Goal: Information Seeking & Learning: Learn about a topic

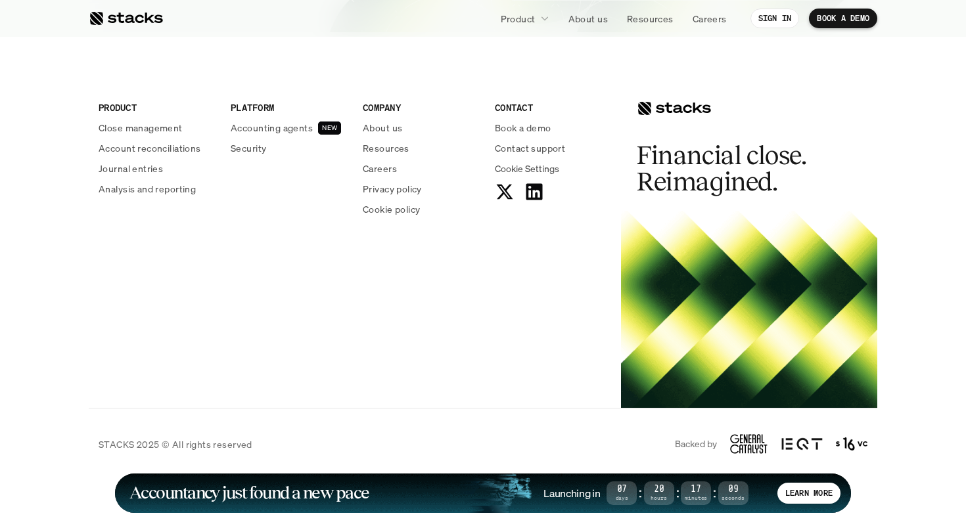
scroll to position [4852, 0]
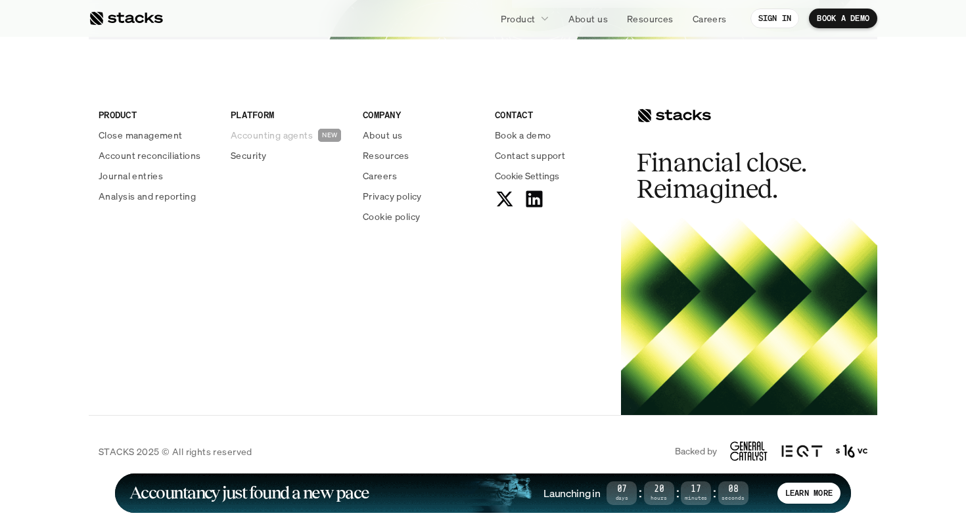
click at [269, 135] on p "Accounting agents" at bounding box center [272, 135] width 82 height 14
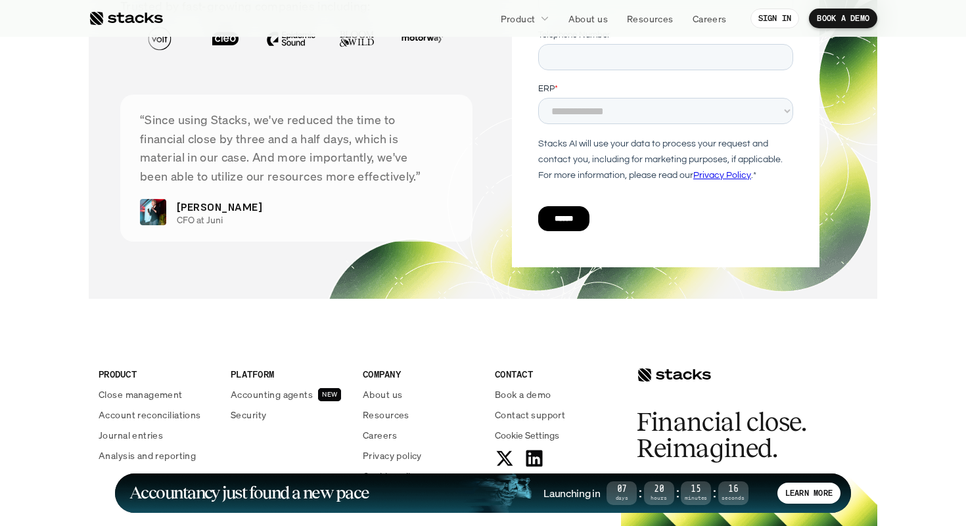
scroll to position [4860, 0]
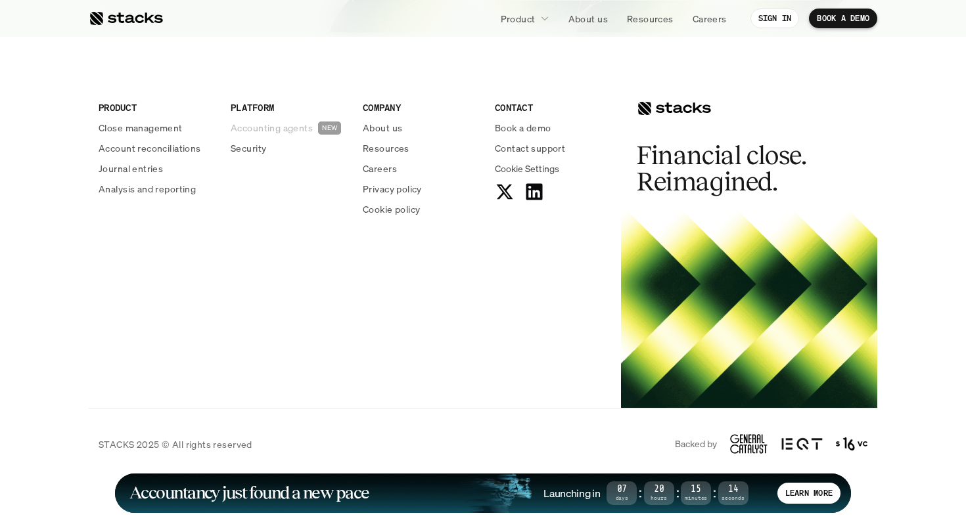
click at [265, 127] on p "Accounting agents" at bounding box center [272, 128] width 82 height 14
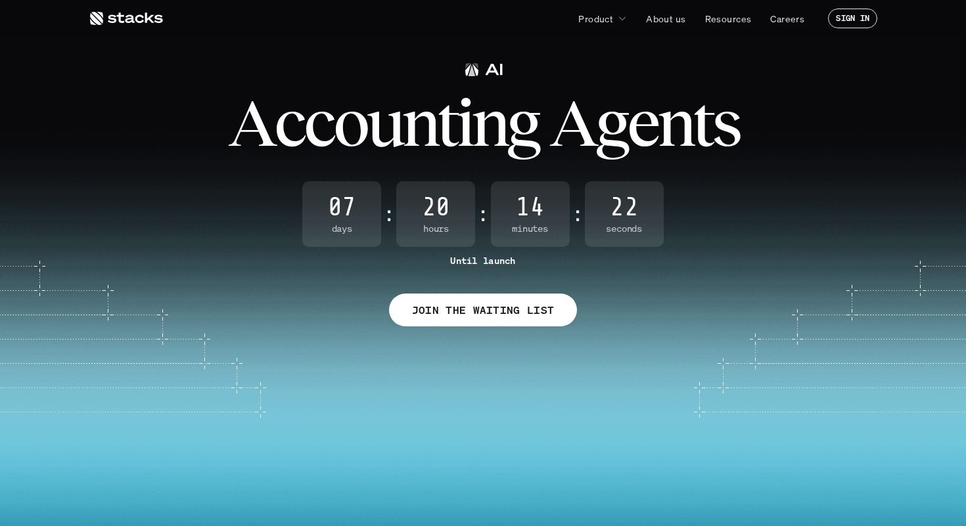
click at [124, 22] on use at bounding box center [126, 18] width 73 height 13
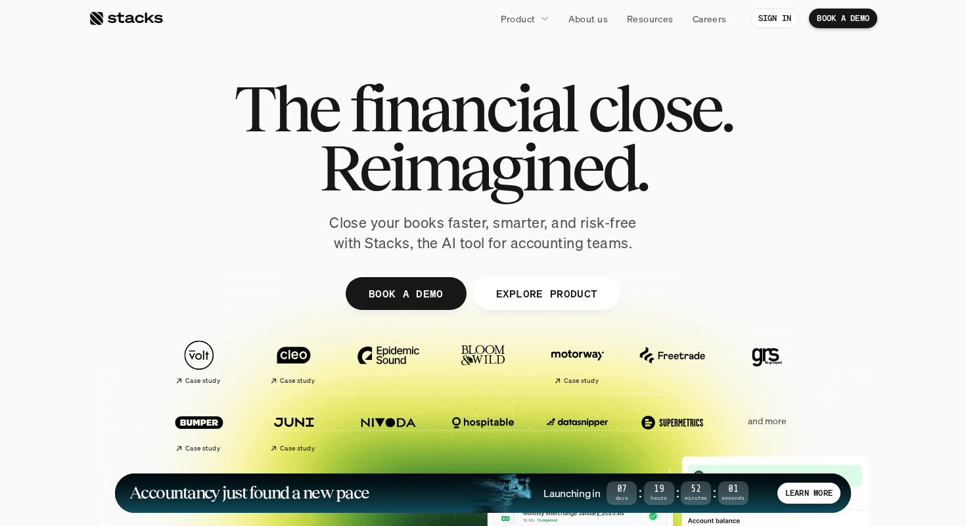
click at [612, 138] on span "Reimagined." at bounding box center [483, 167] width 328 height 59
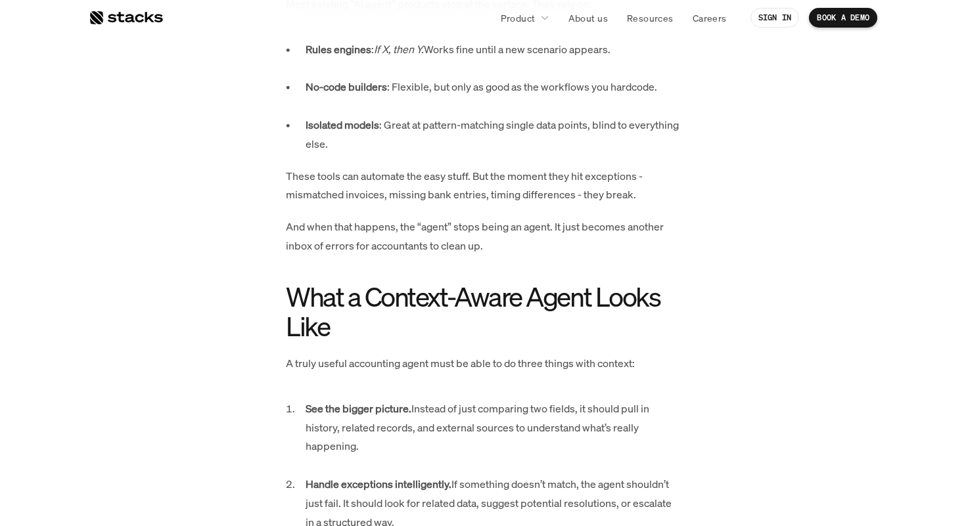
scroll to position [1595, 0]
click at [225, 162] on div "Part 1 of 3 in our series on building the first accounting AI agents Every week…" at bounding box center [482, 106] width 683 height 2145
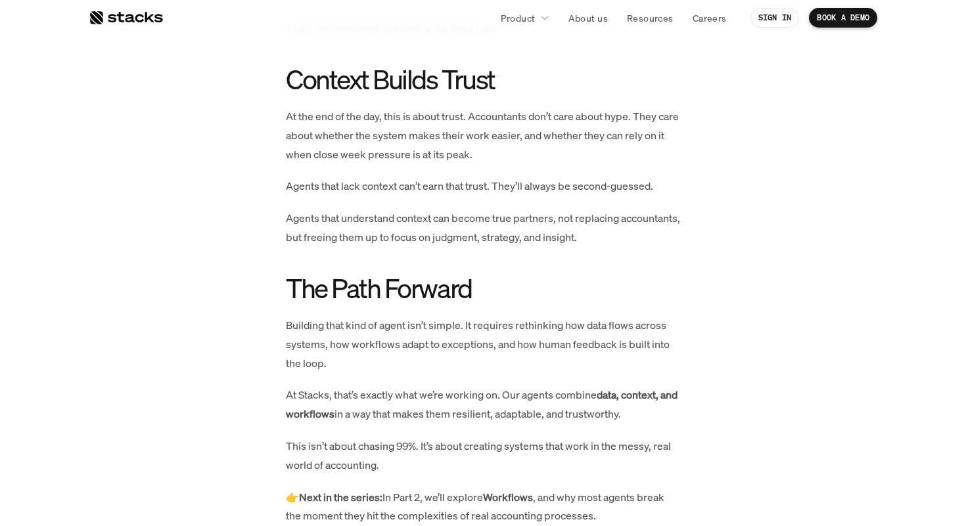
scroll to position [2251, 0]
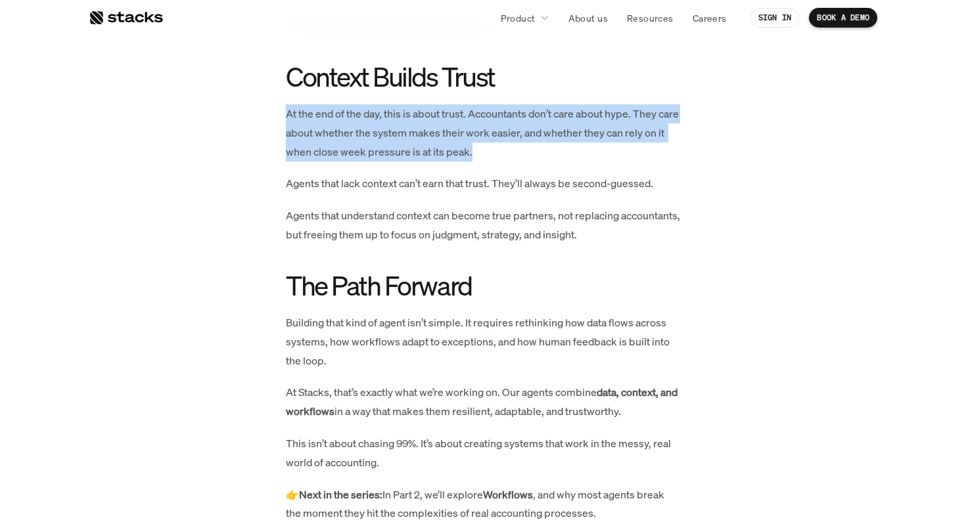
drag, startPoint x: 281, startPoint y: 117, endPoint x: 636, endPoint y: 143, distance: 355.7
copy p "At the end of the day, this is about trust. Accountants don’t care about hype. …"
click at [633, 150] on p "At the end of the day, this is about trust. Accountants don’t care about hype. …" at bounding box center [483, 132] width 394 height 57
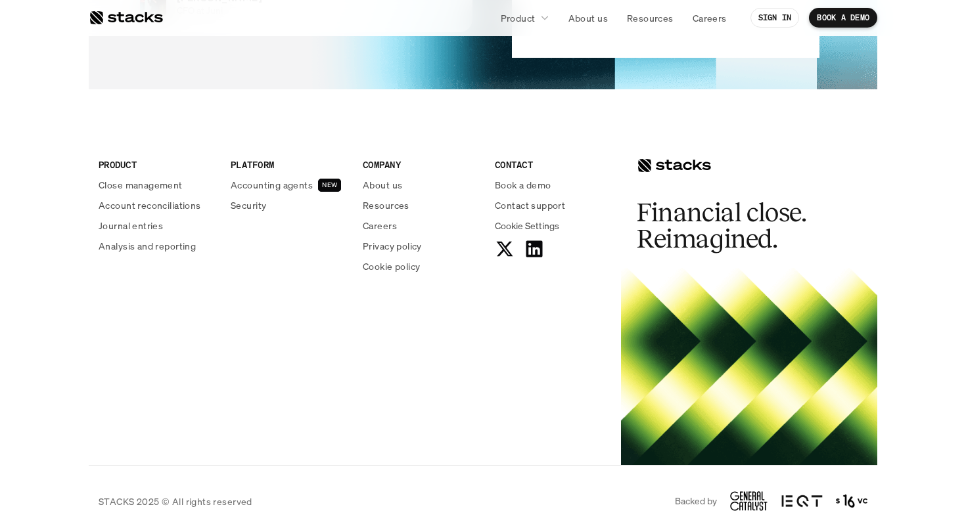
scroll to position [2499, 0]
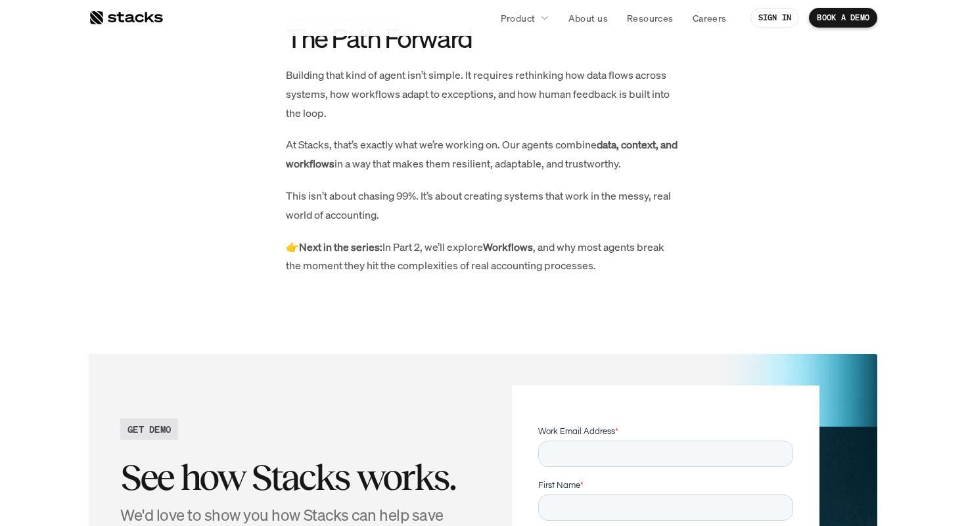
click at [341, 240] on strong "Next in the series:" at bounding box center [340, 247] width 83 height 14
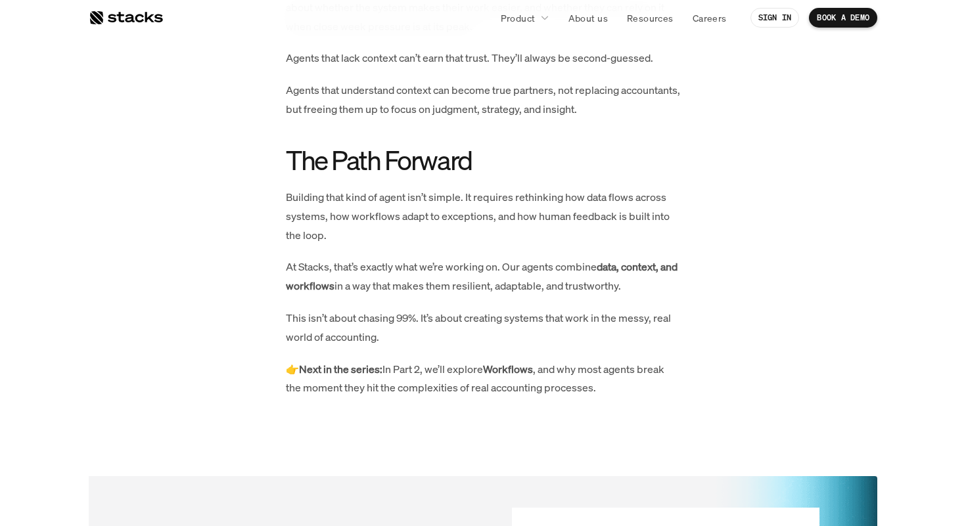
scroll to position [2358, 0]
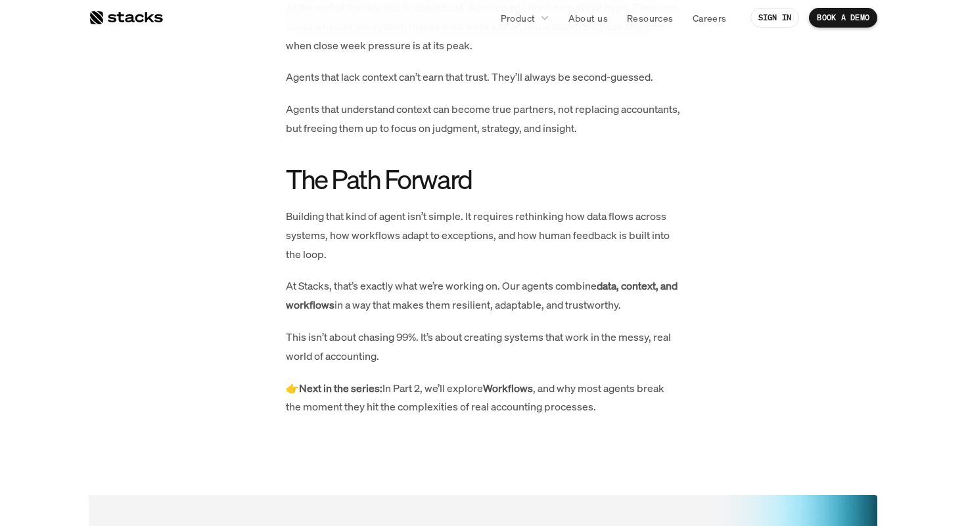
click at [323, 388] on strong "Next in the series:" at bounding box center [340, 388] width 83 height 14
click at [502, 386] on strong "Workflows" at bounding box center [508, 388] width 50 height 14
click at [502, 390] on strong "Workflows" at bounding box center [508, 388] width 50 height 14
click at [502, 393] on strong "Workflows" at bounding box center [508, 388] width 50 height 14
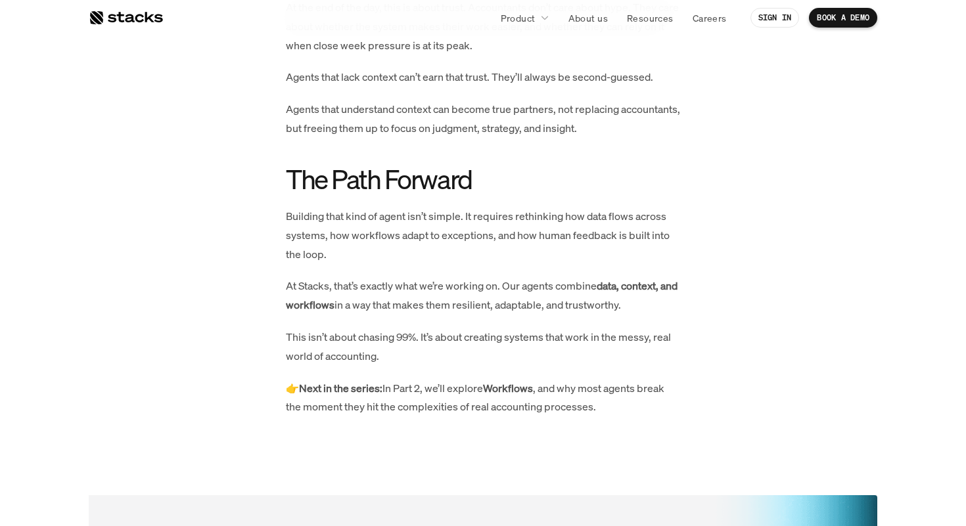
click at [502, 396] on p "👉 Next in the series: In Part 2, we’ll explore Workflows , and why most agents …" at bounding box center [483, 398] width 394 height 38
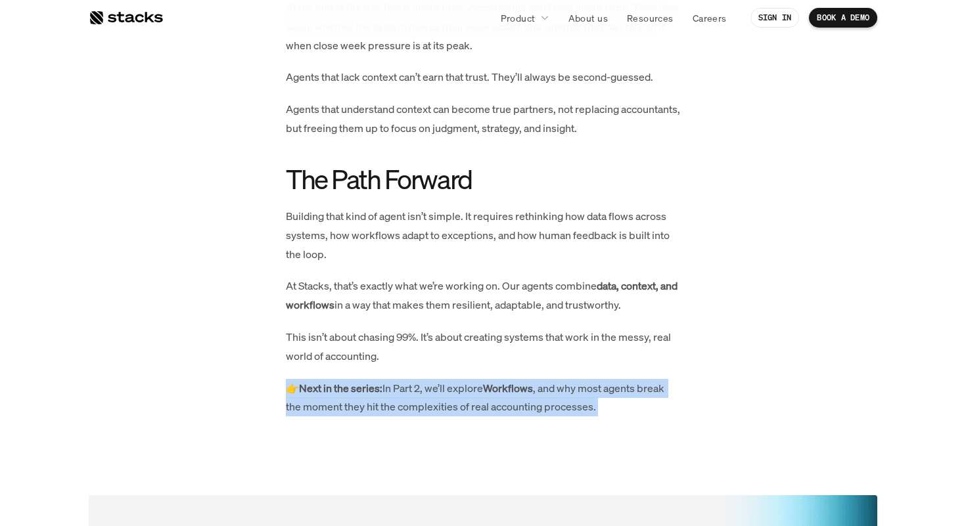
click at [502, 396] on p "👉 Next in the series: In Part 2, we’ll explore Workflows , and why most agents …" at bounding box center [483, 398] width 394 height 38
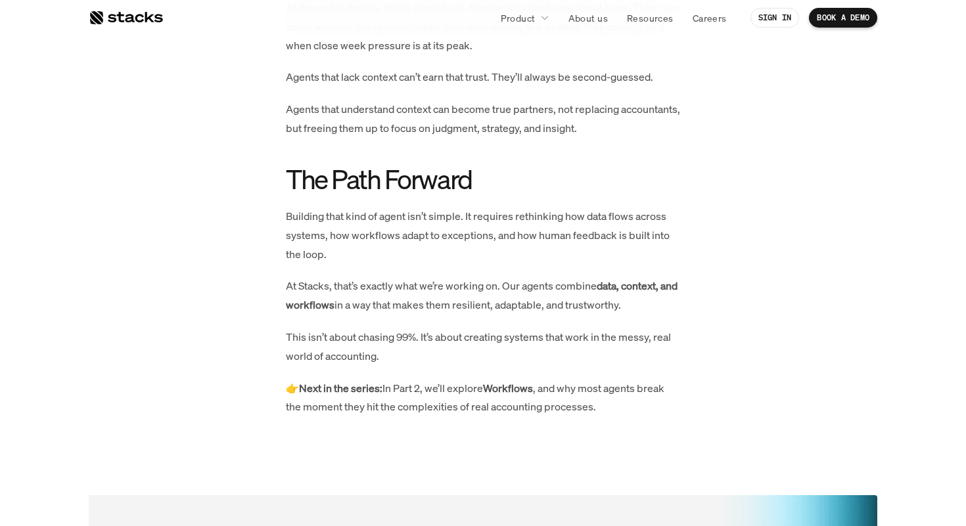
click at [511, 395] on p "👉 Next in the series: In Part 2, we’ll explore Workflows , and why most agents …" at bounding box center [483, 398] width 394 height 38
click at [511, 389] on strong "Workflows" at bounding box center [508, 388] width 50 height 14
copy strong "Workflows"
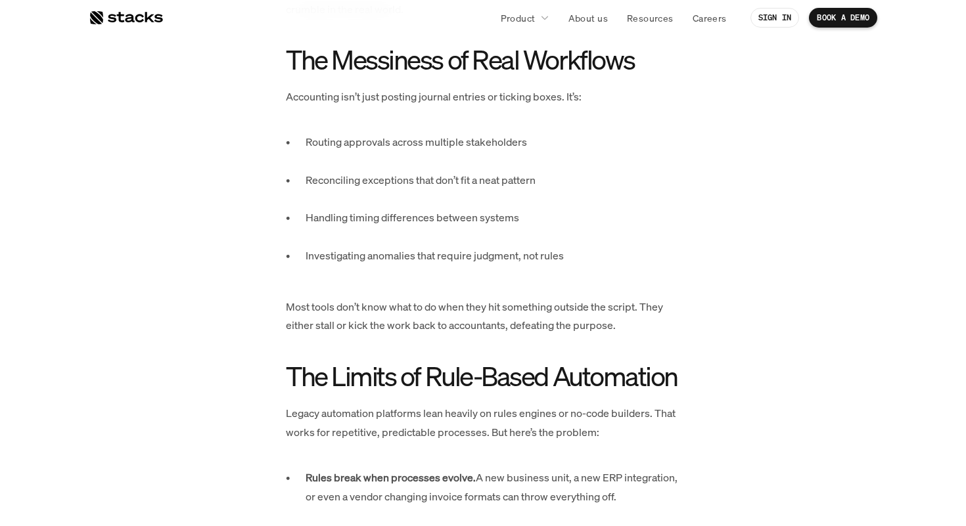
scroll to position [805, 0]
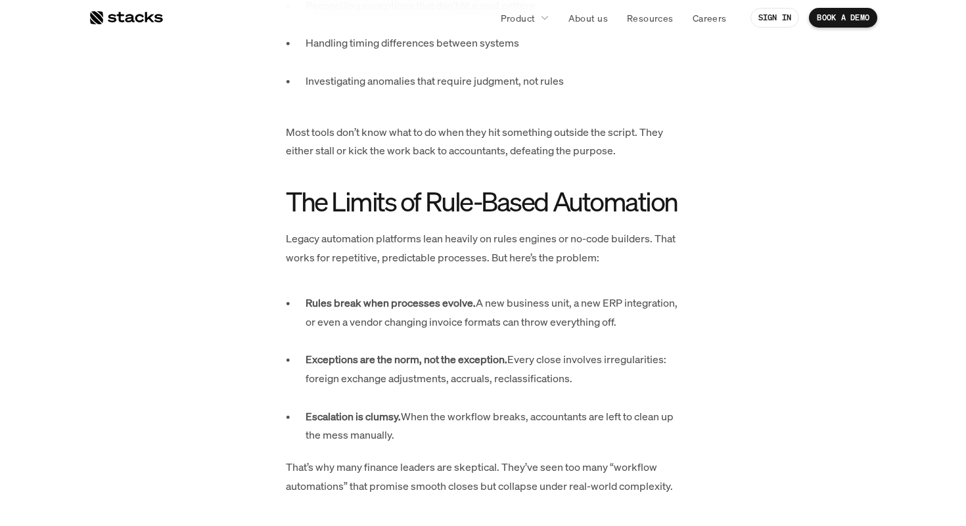
scroll to position [988, 0]
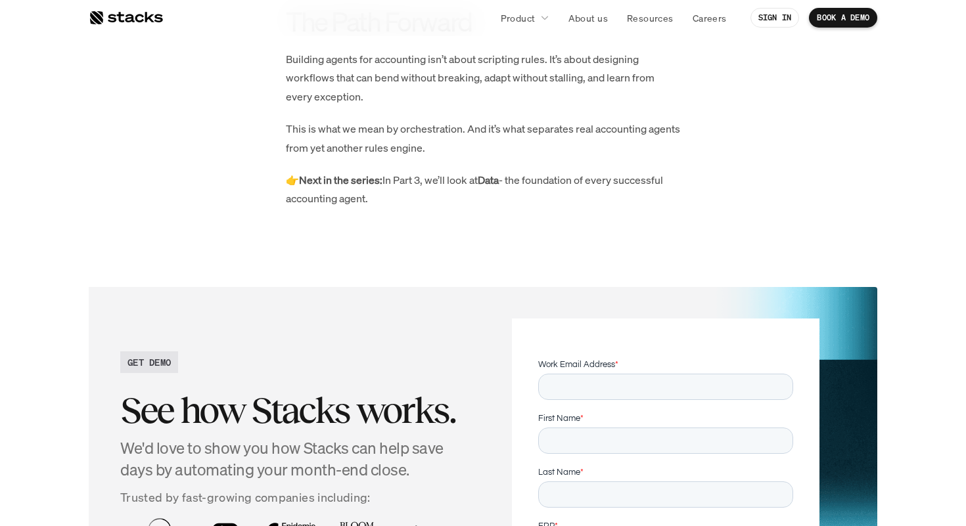
scroll to position [2337, 0]
click at [497, 183] on strong "Data" at bounding box center [488, 181] width 21 height 14
copy strong "Data"
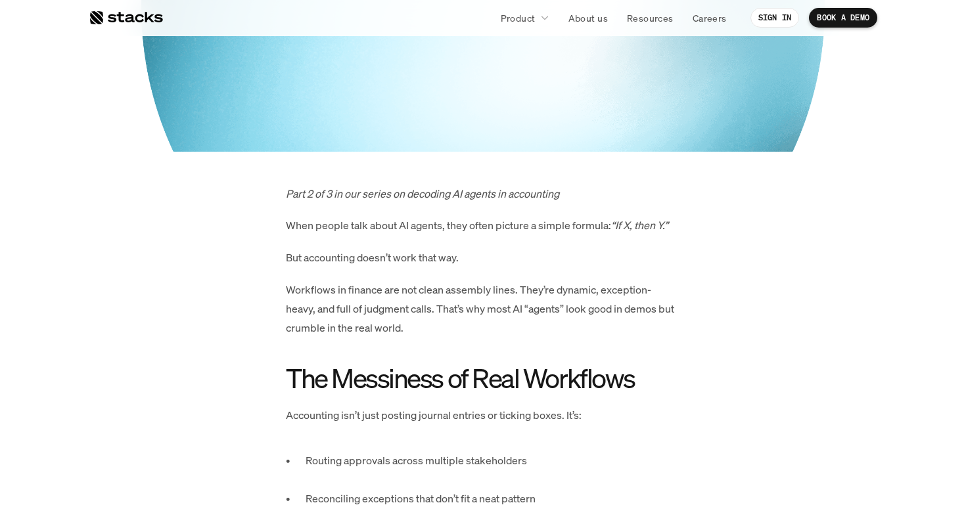
scroll to position [229, 0]
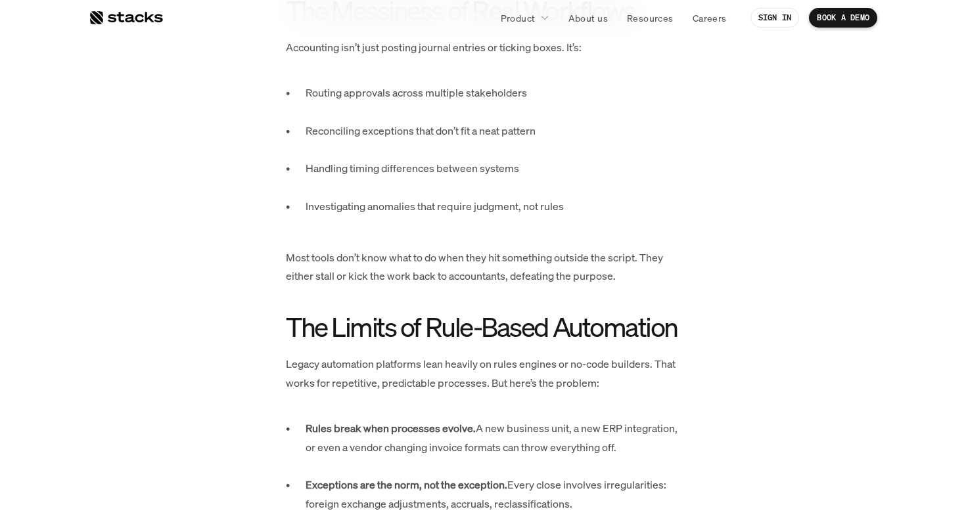
scroll to position [840, 0]
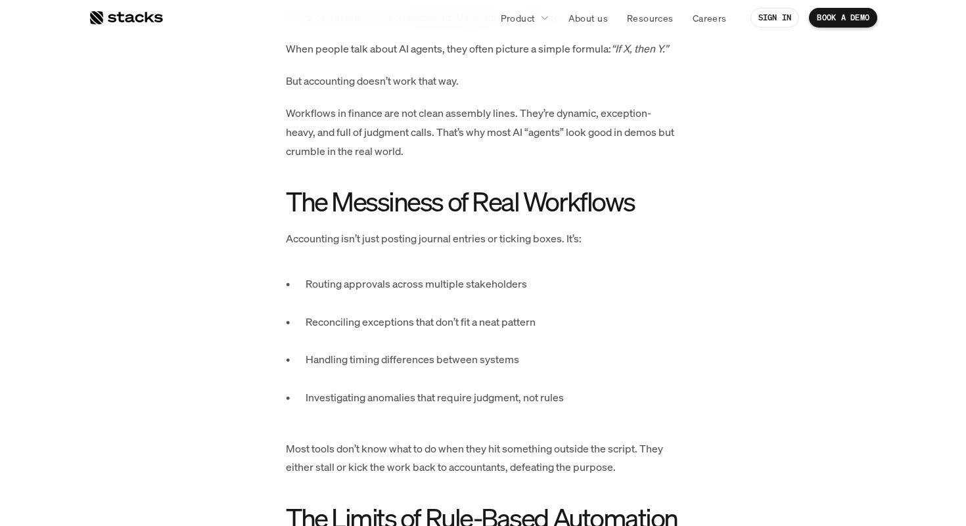
scroll to position [409, 0]
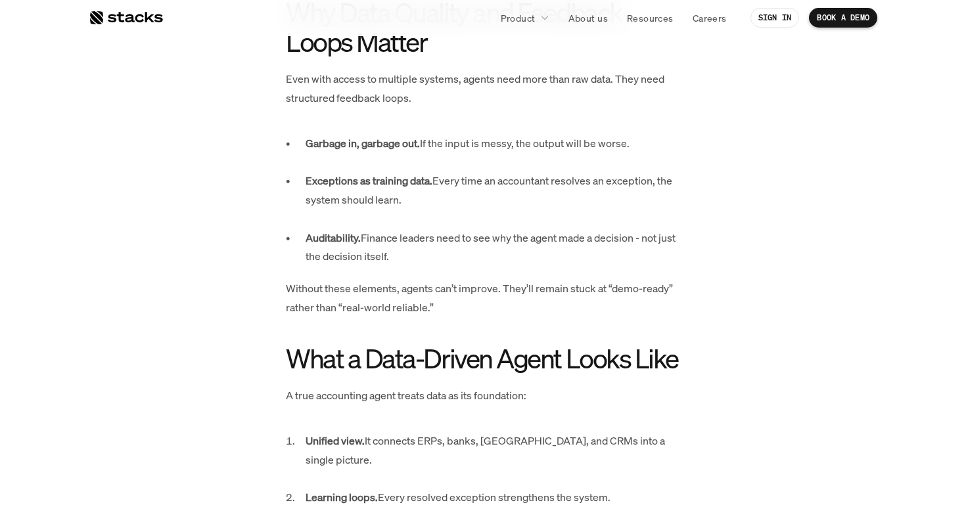
scroll to position [1400, 0]
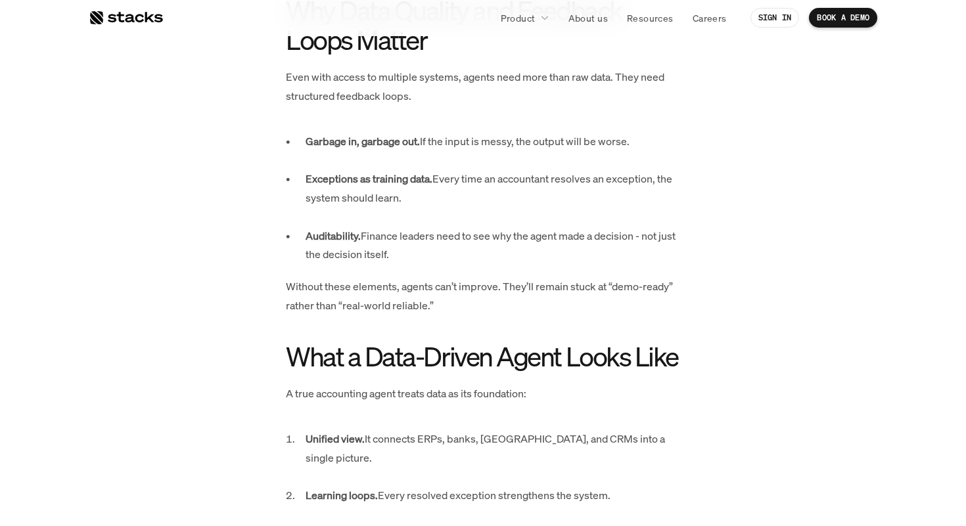
click at [258, 320] on div "Part 3 of 3 in our series on decoding AI agents in accounting AI is only as goo…" at bounding box center [482, 145] width 683 height 1746
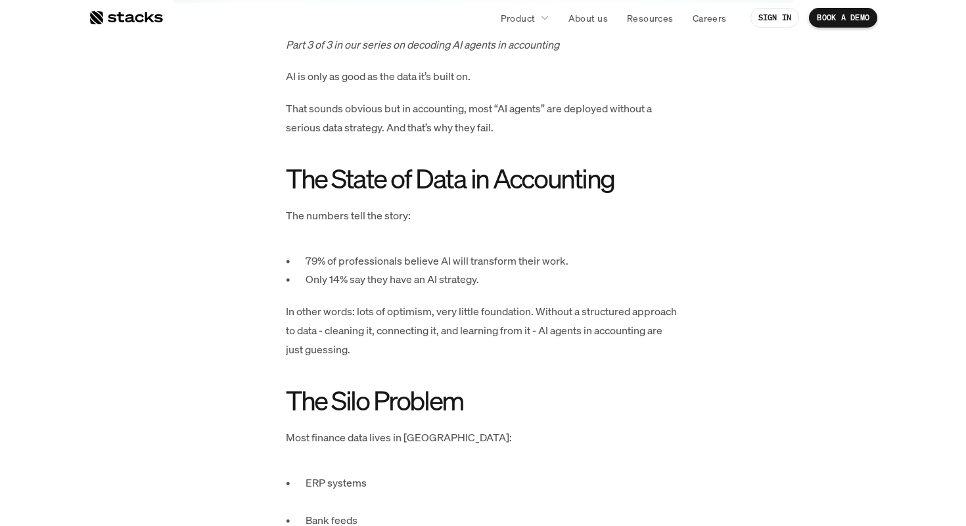
scroll to position [0, 0]
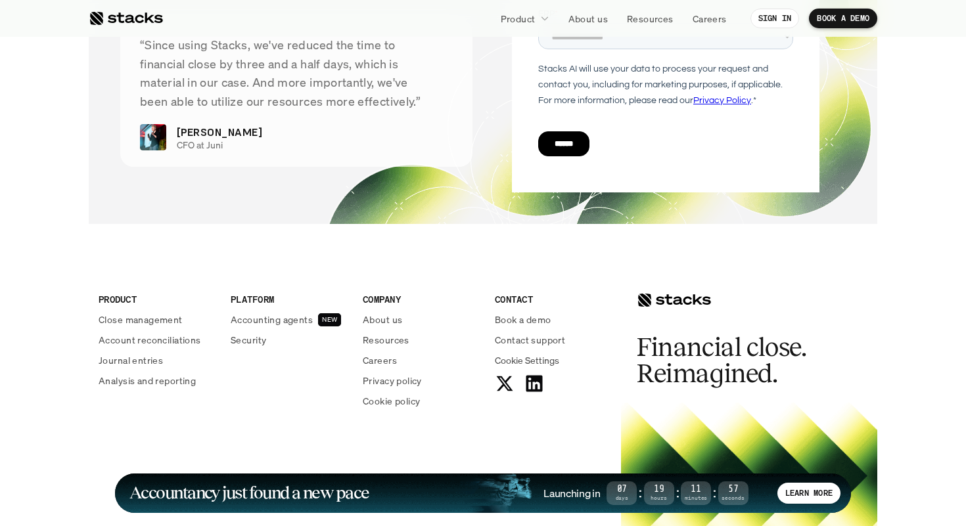
scroll to position [4860, 0]
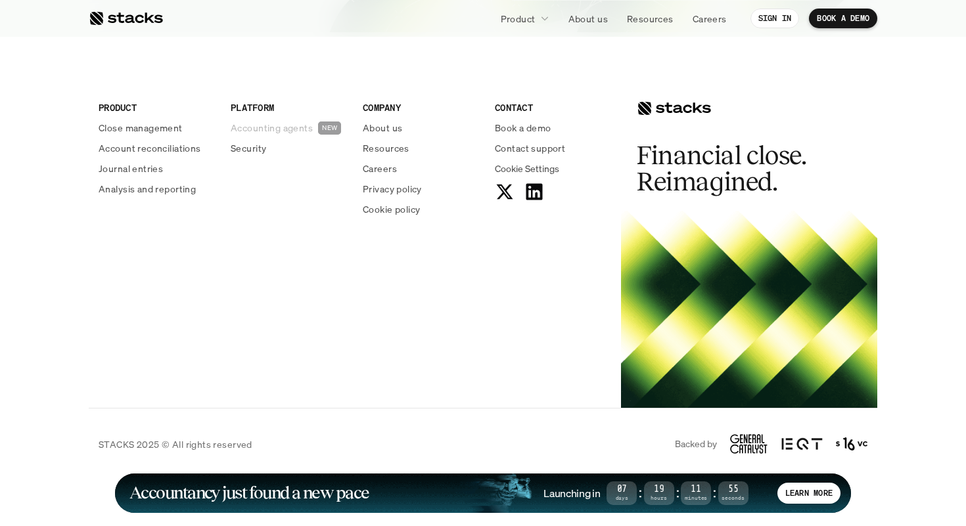
click at [292, 124] on p "Accounting agents" at bounding box center [272, 128] width 82 height 14
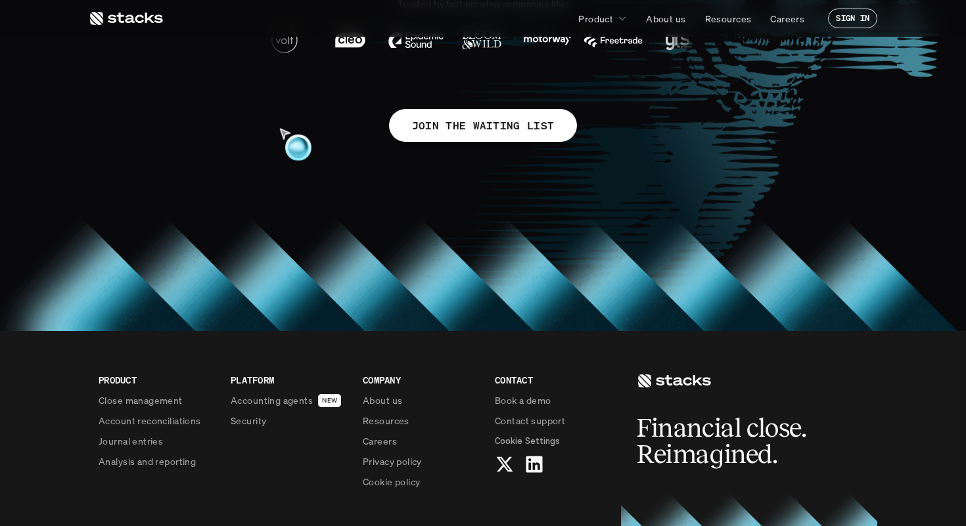
scroll to position [1147, 0]
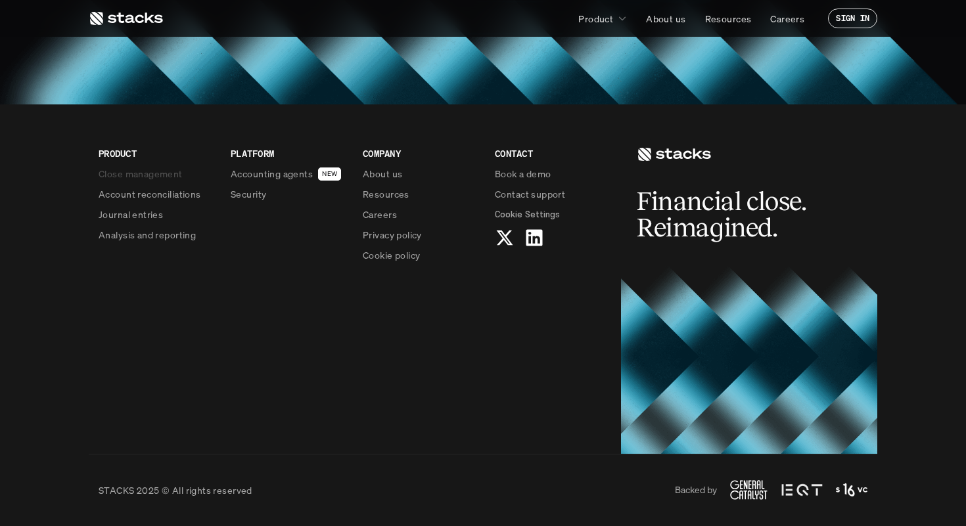
click at [166, 170] on p "Close management" at bounding box center [141, 174] width 84 height 14
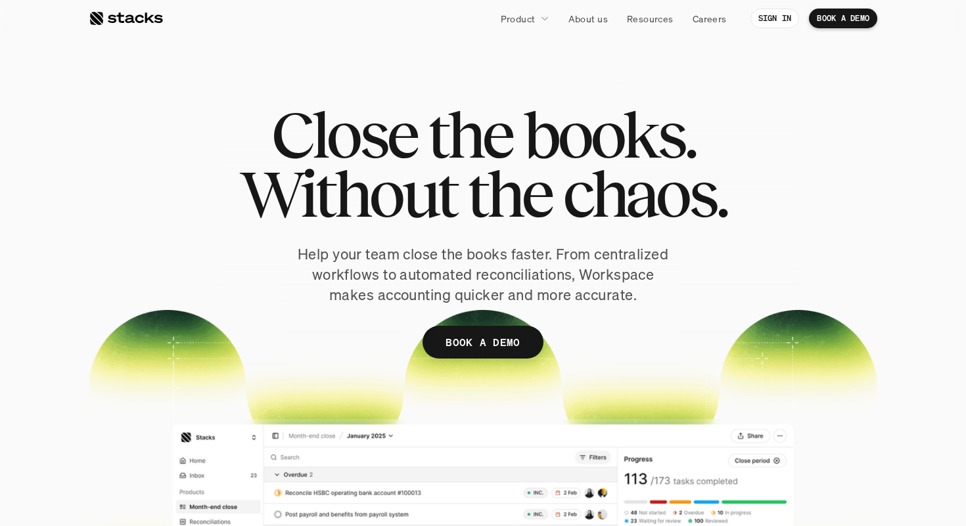
click at [134, 20] on div at bounding box center [126, 19] width 74 height 16
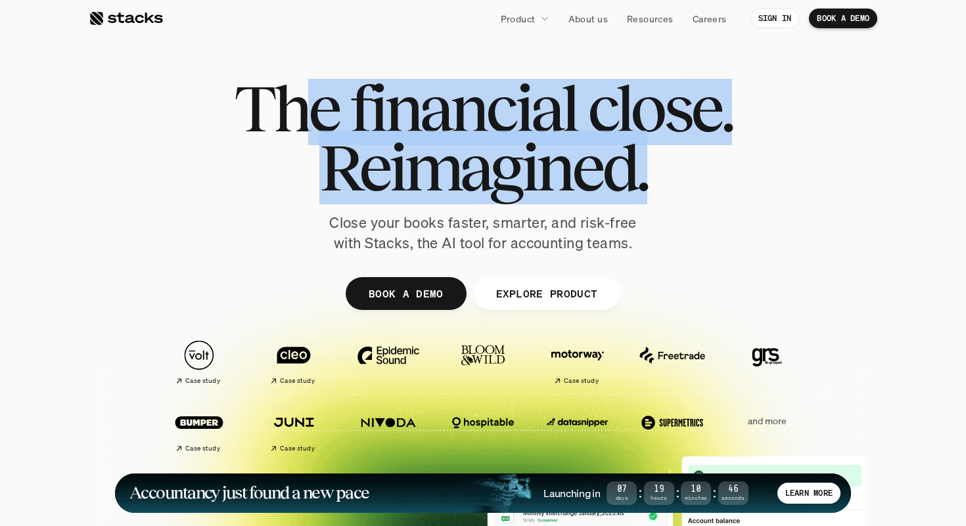
drag, startPoint x: 676, startPoint y: 173, endPoint x: 302, endPoint y: 131, distance: 376.3
click at [302, 131] on div "The financial close. Reimagined." at bounding box center [483, 138] width 498 height 118
drag, startPoint x: 236, startPoint y: 111, endPoint x: 668, endPoint y: 187, distance: 438.9
click at [668, 187] on div "The financial close. Reimagined." at bounding box center [483, 138] width 498 height 118
copy div "The financial close. Reimagined."
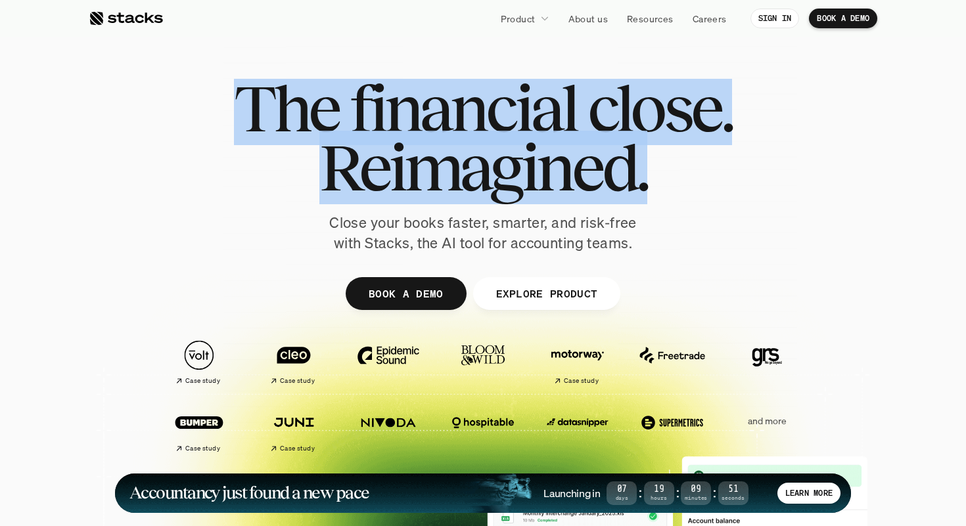
click at [472, 239] on p "Close your books faster, smarter, and risk-free with Stacks, the AI tool for ac…" at bounding box center [483, 233] width 329 height 41
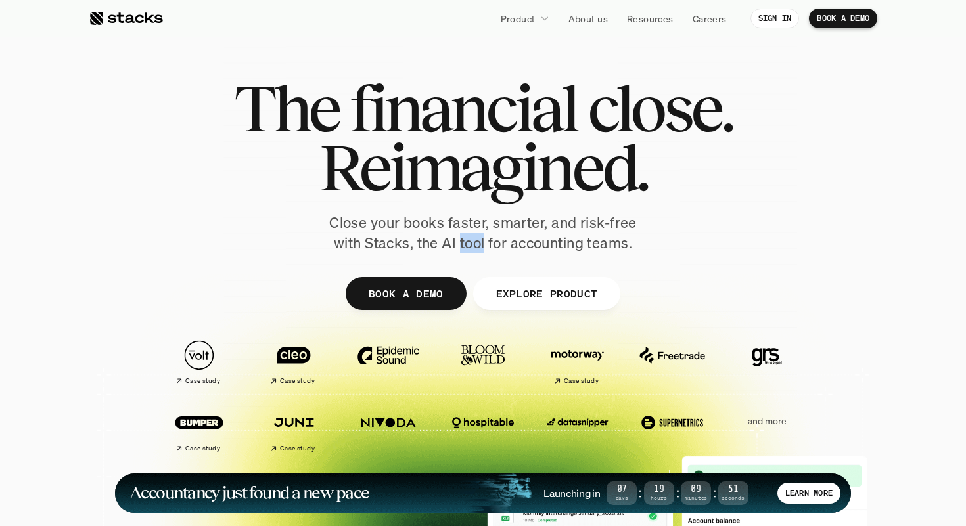
click at [472, 239] on p "Close your books faster, smarter, and risk-free with Stacks, the AI tool for ac…" at bounding box center [483, 233] width 329 height 41
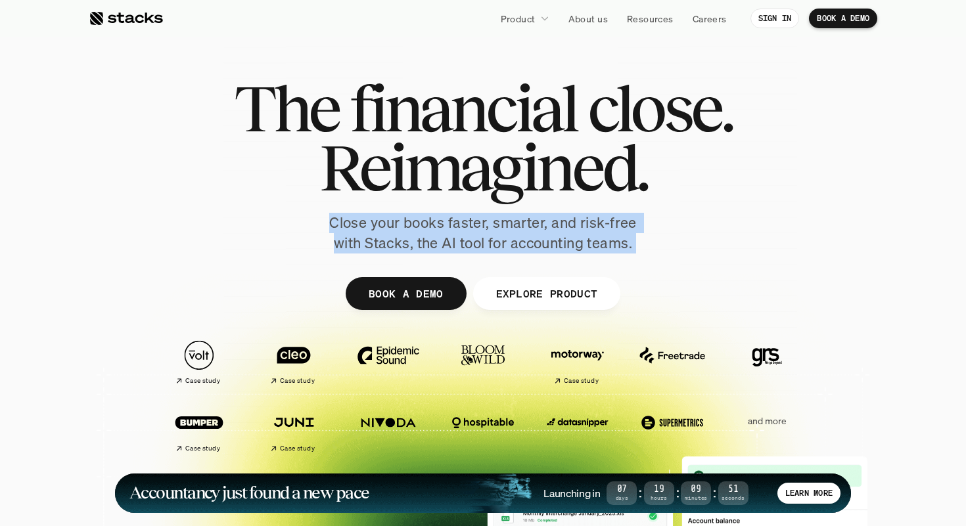
click at [472, 239] on p "Close your books faster, smarter, and risk-free with Stacks, the AI tool for ac…" at bounding box center [483, 233] width 329 height 41
copy p "Close your books faster, smarter, and risk-free with Stacks, the AI tool for ac…"
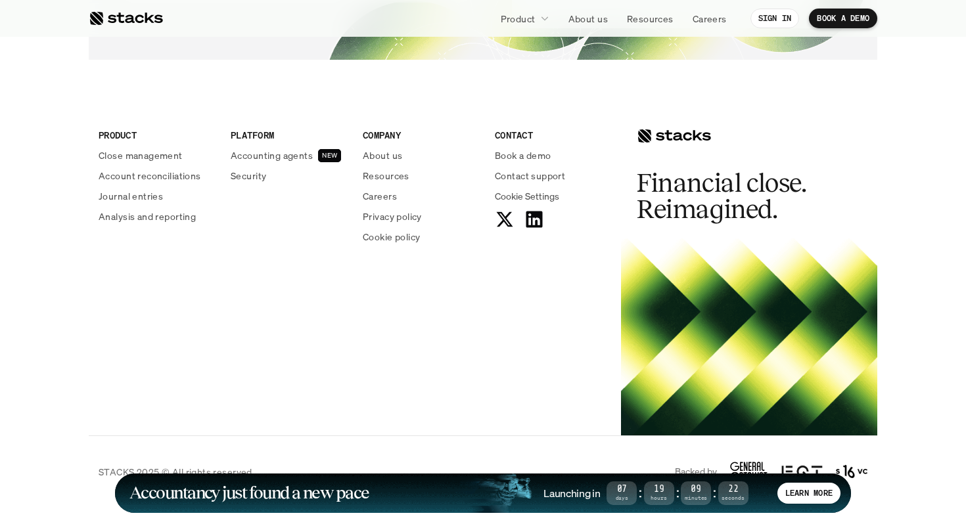
scroll to position [4860, 0]
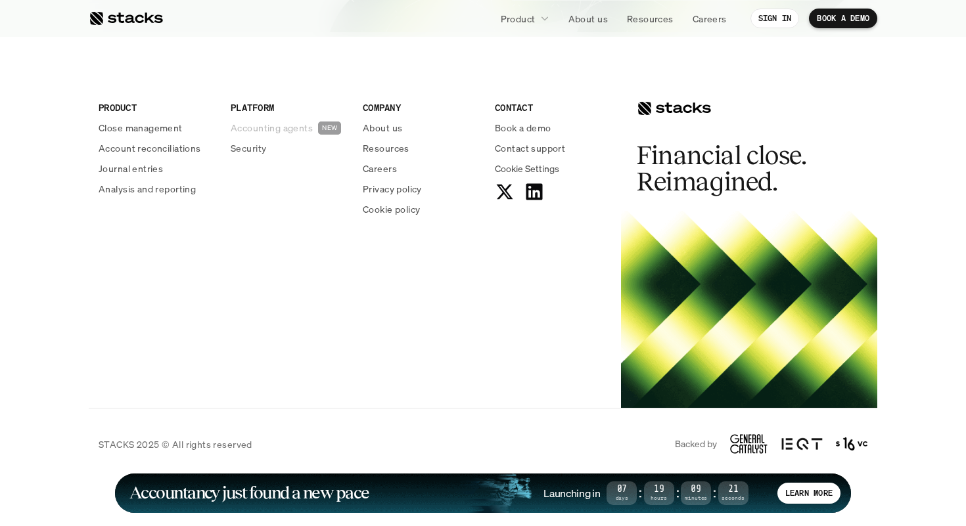
click at [288, 128] on p "Accounting agents" at bounding box center [272, 128] width 82 height 14
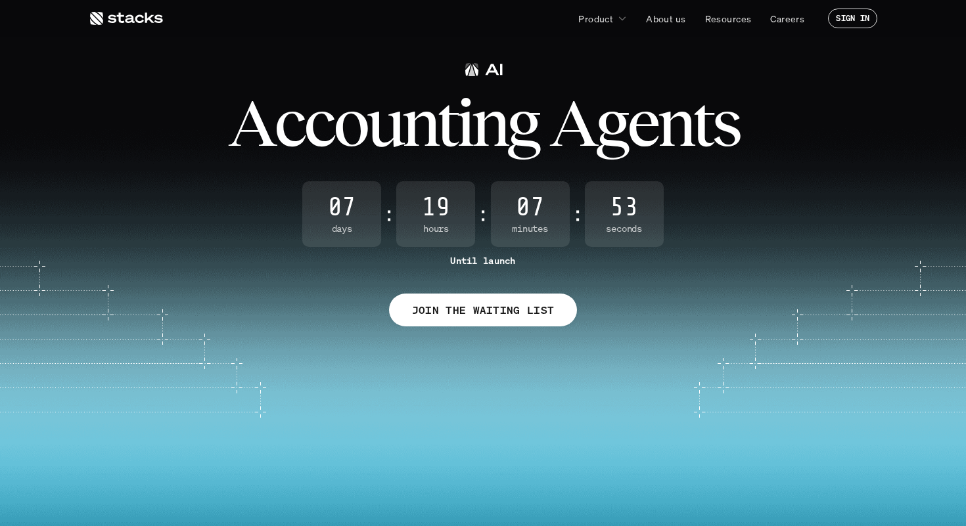
scroll to position [21, 0]
